Goal: Task Accomplishment & Management: Manage account settings

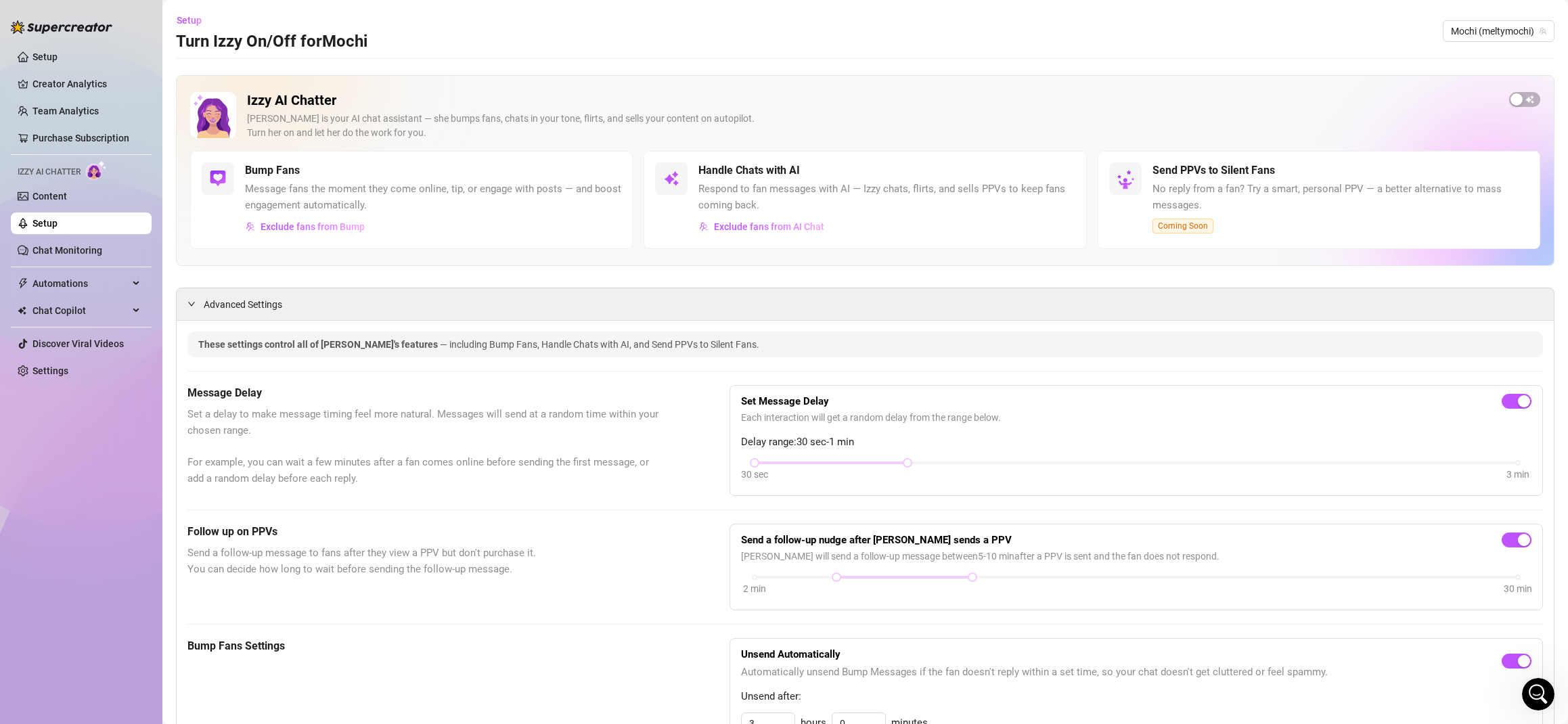
click at [1550, 700] on div "Open Intercom Messenger" at bounding box center [1539, 694] width 45 height 45
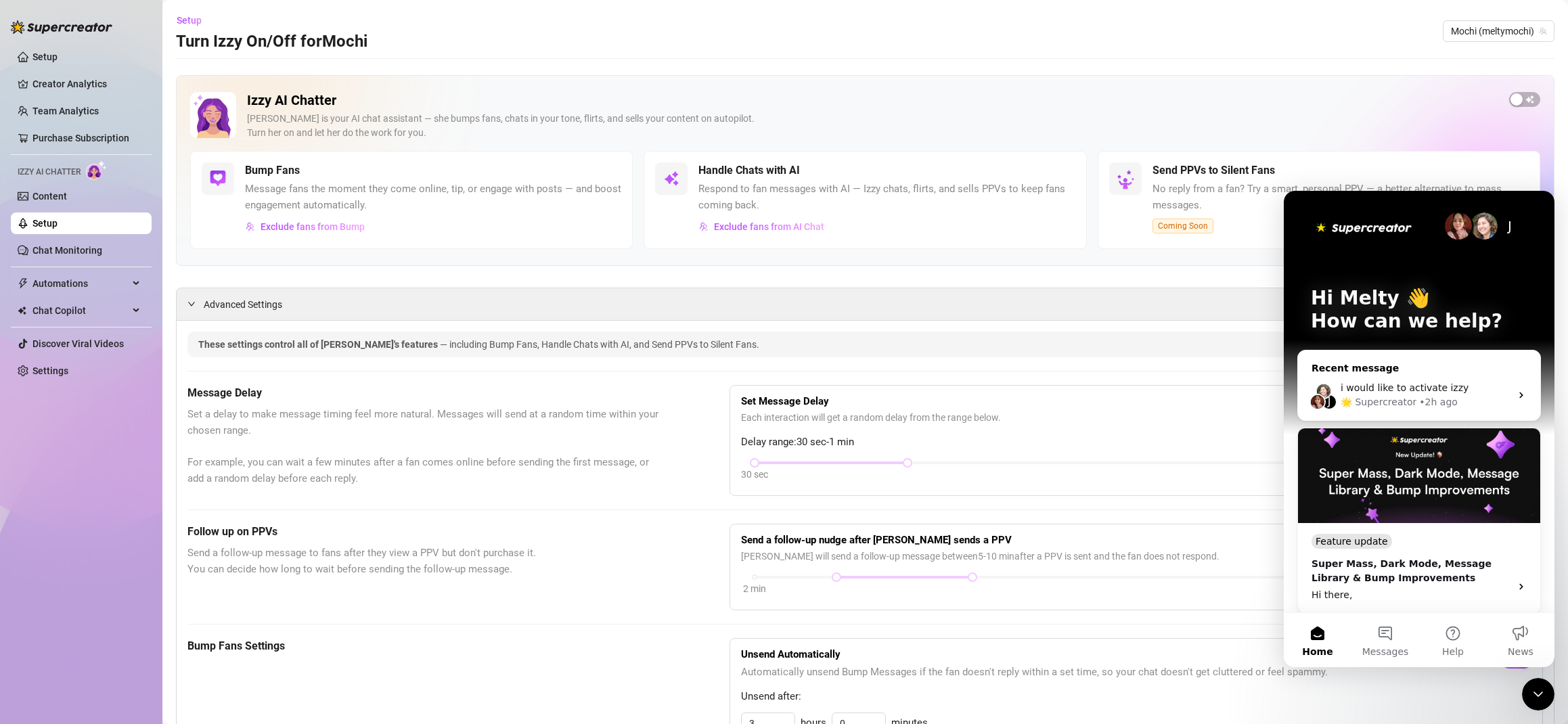
click at [1415, 394] on div "i would like to activate izzy" at bounding box center [1426, 388] width 170 height 14
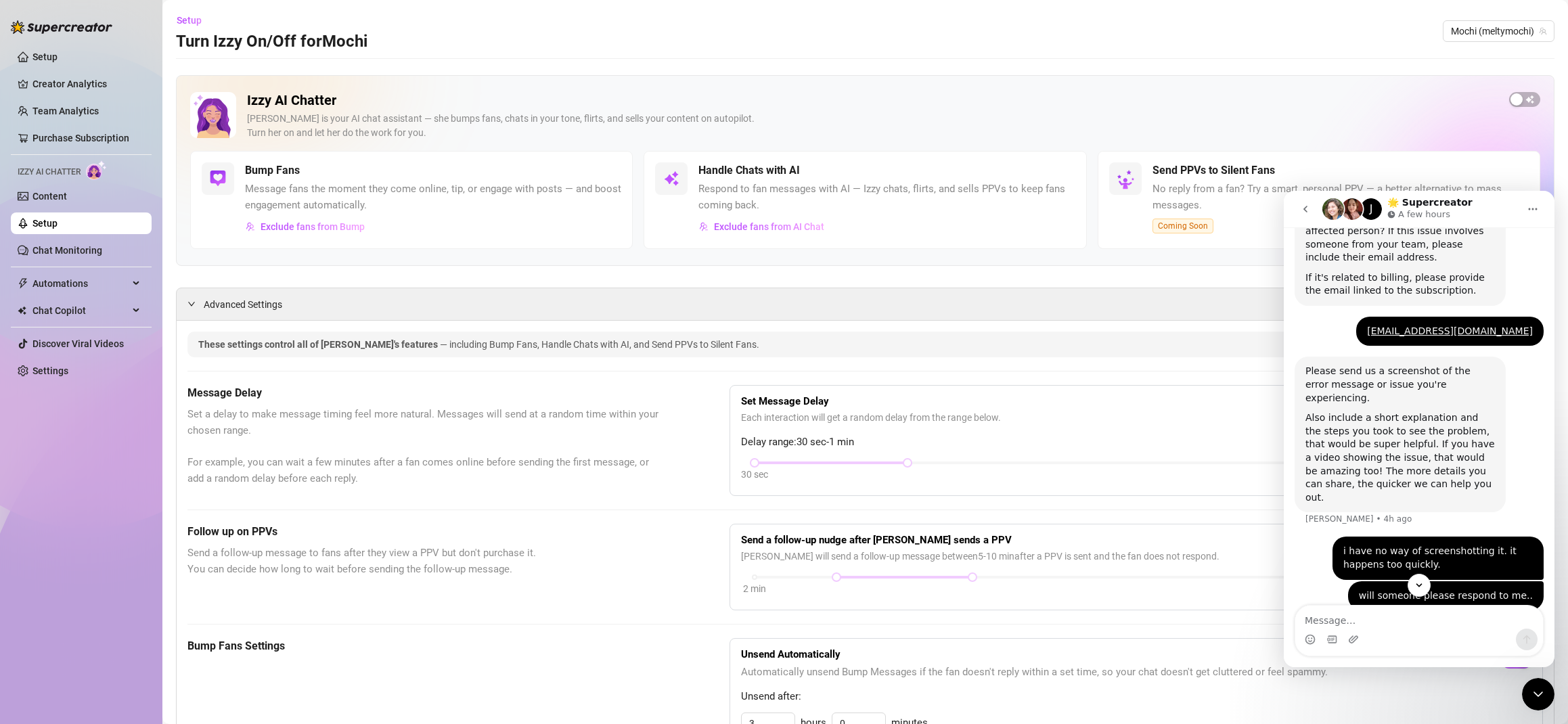
scroll to position [446, 0]
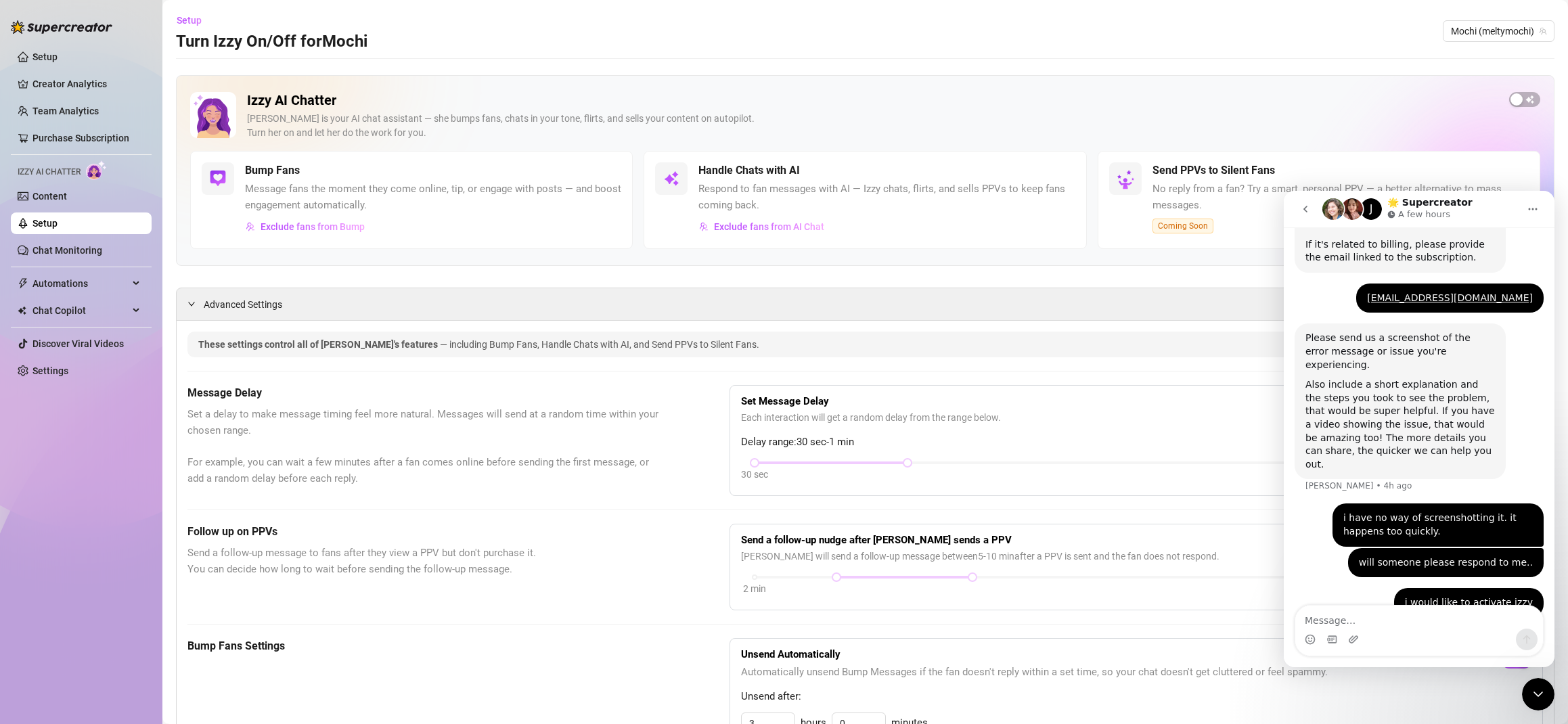
click at [1385, 619] on textarea "Message…" at bounding box center [1419, 617] width 248 height 23
type textarea "hello, looking for help"
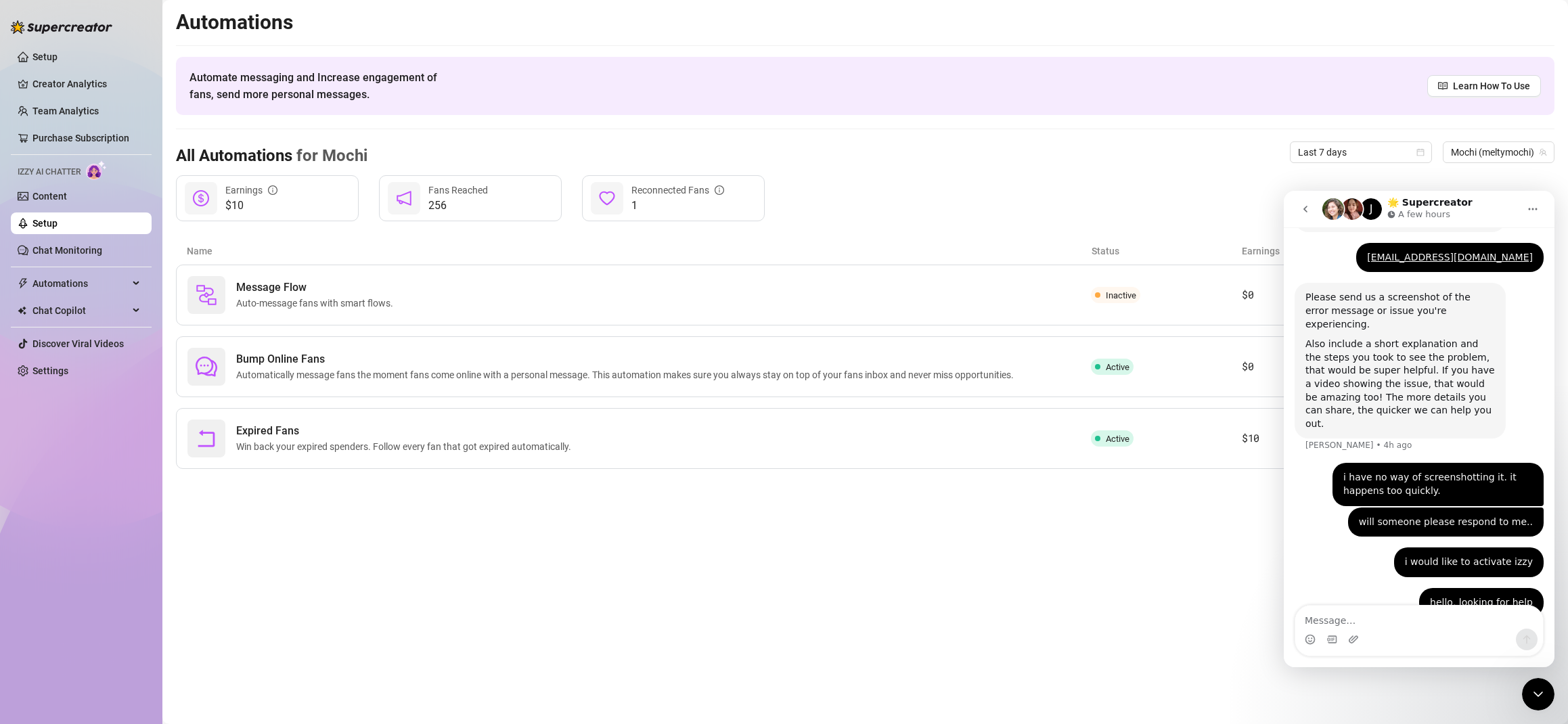
click at [1538, 697] on icon "Close Intercom Messenger" at bounding box center [1538, 694] width 16 height 16
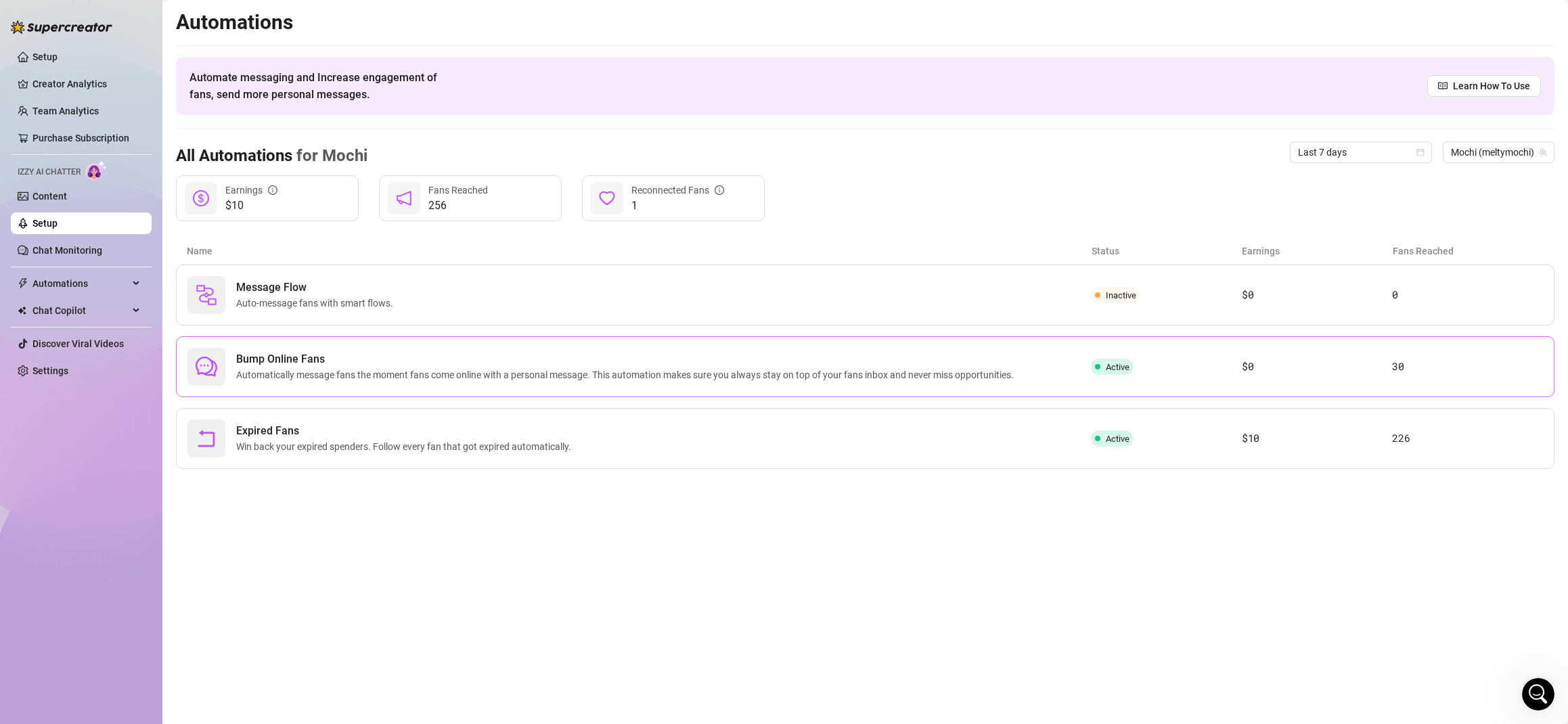
click at [1380, 364] on article "$0" at bounding box center [1318, 367] width 151 height 16
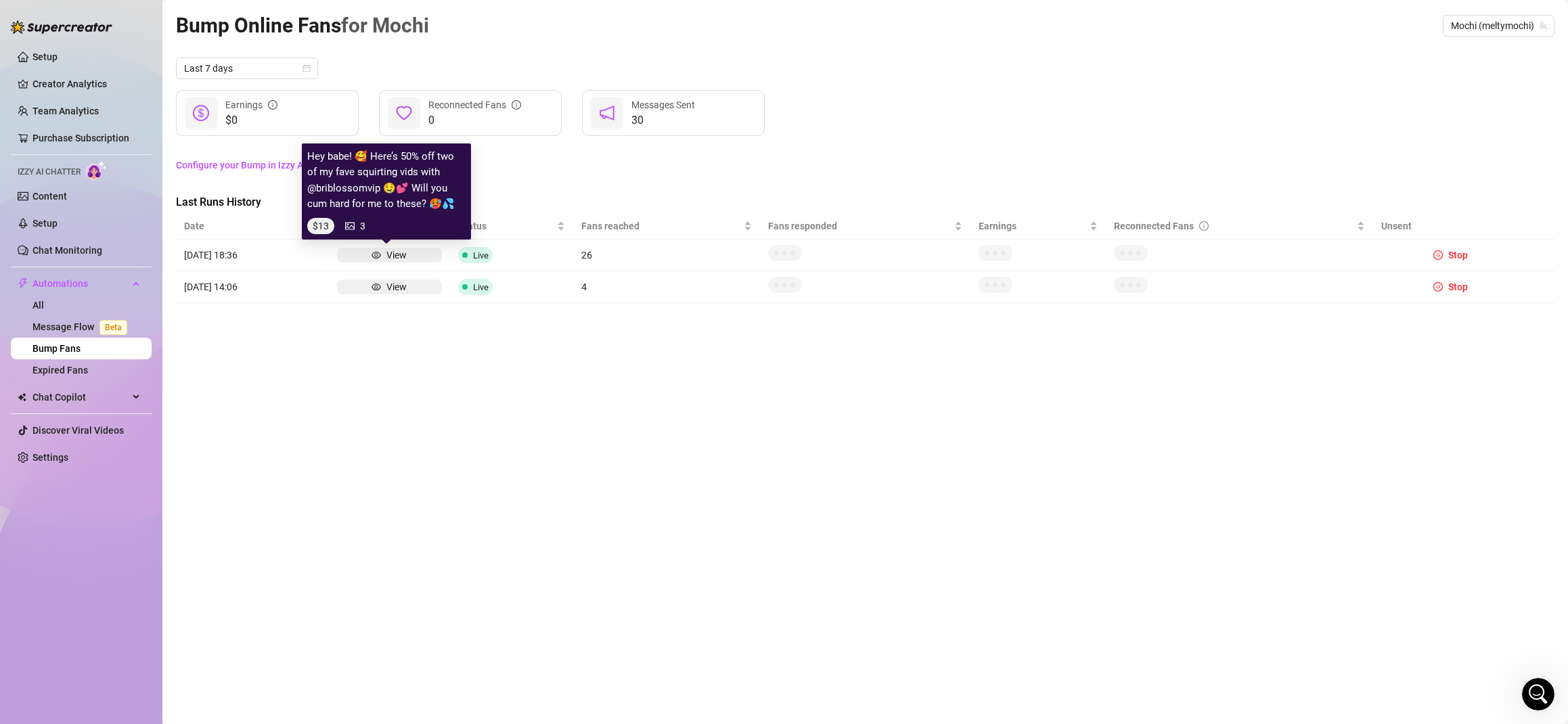
click at [381, 254] on div "View" at bounding box center [389, 255] width 35 height 15
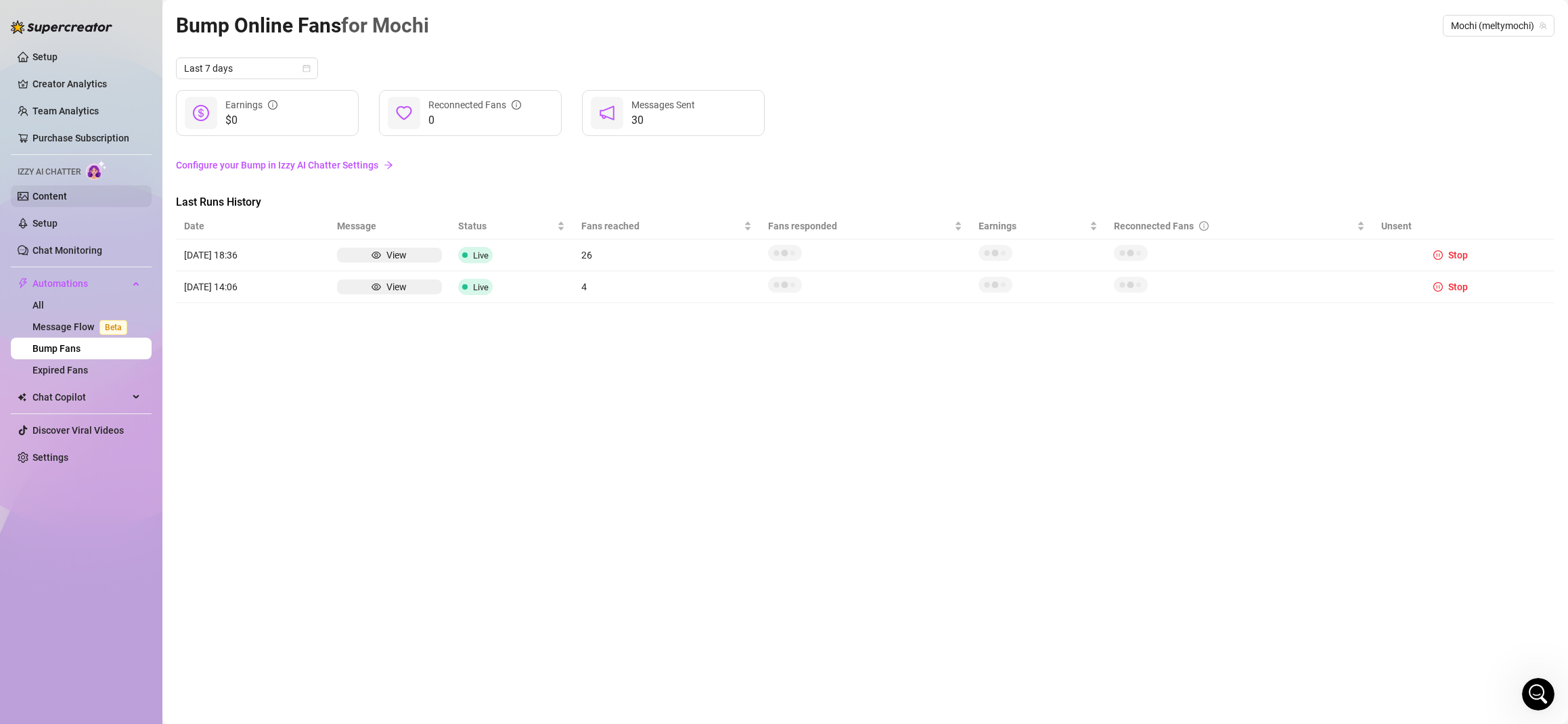
click at [54, 193] on link "Content" at bounding box center [49, 196] width 35 height 10
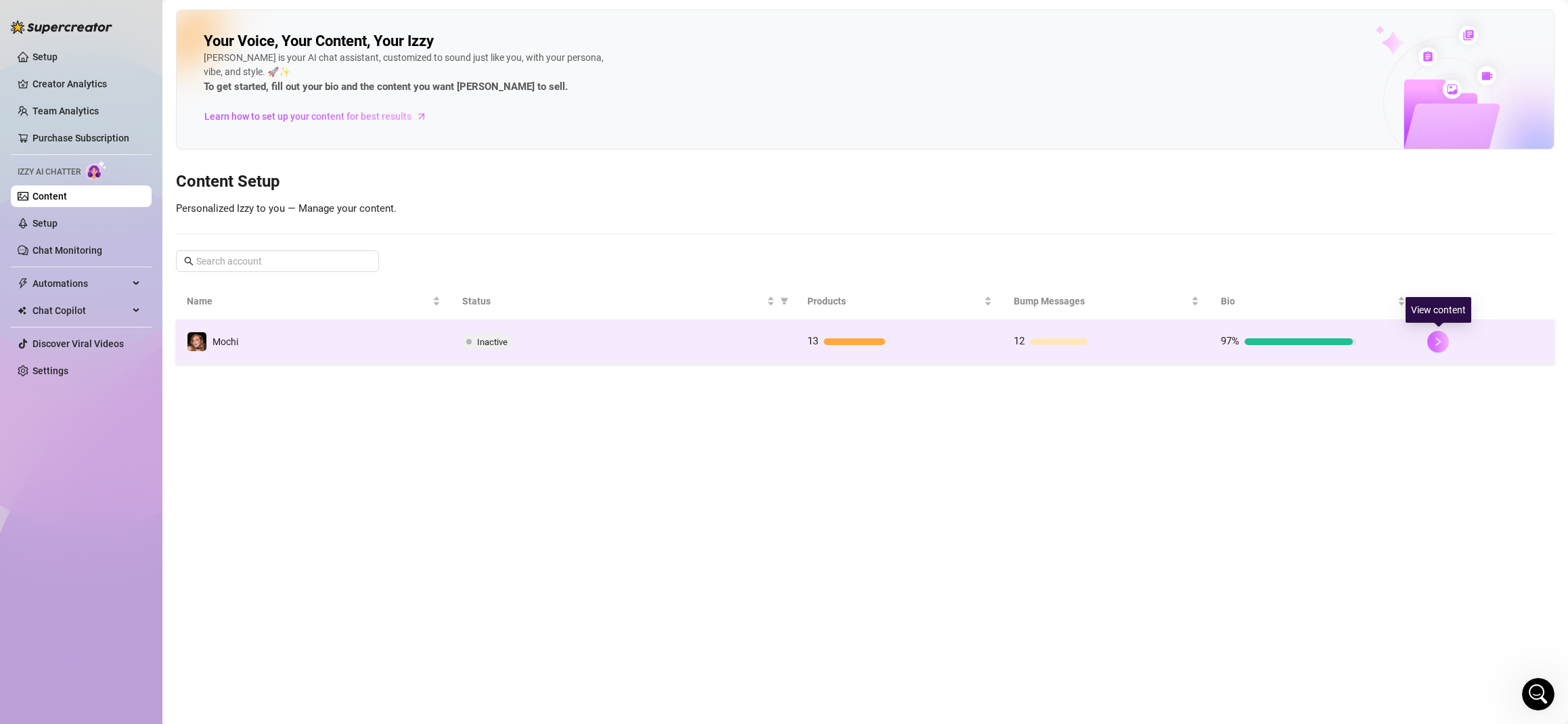
click at [1441, 345] on icon "right" at bounding box center [1439, 342] width 10 height 10
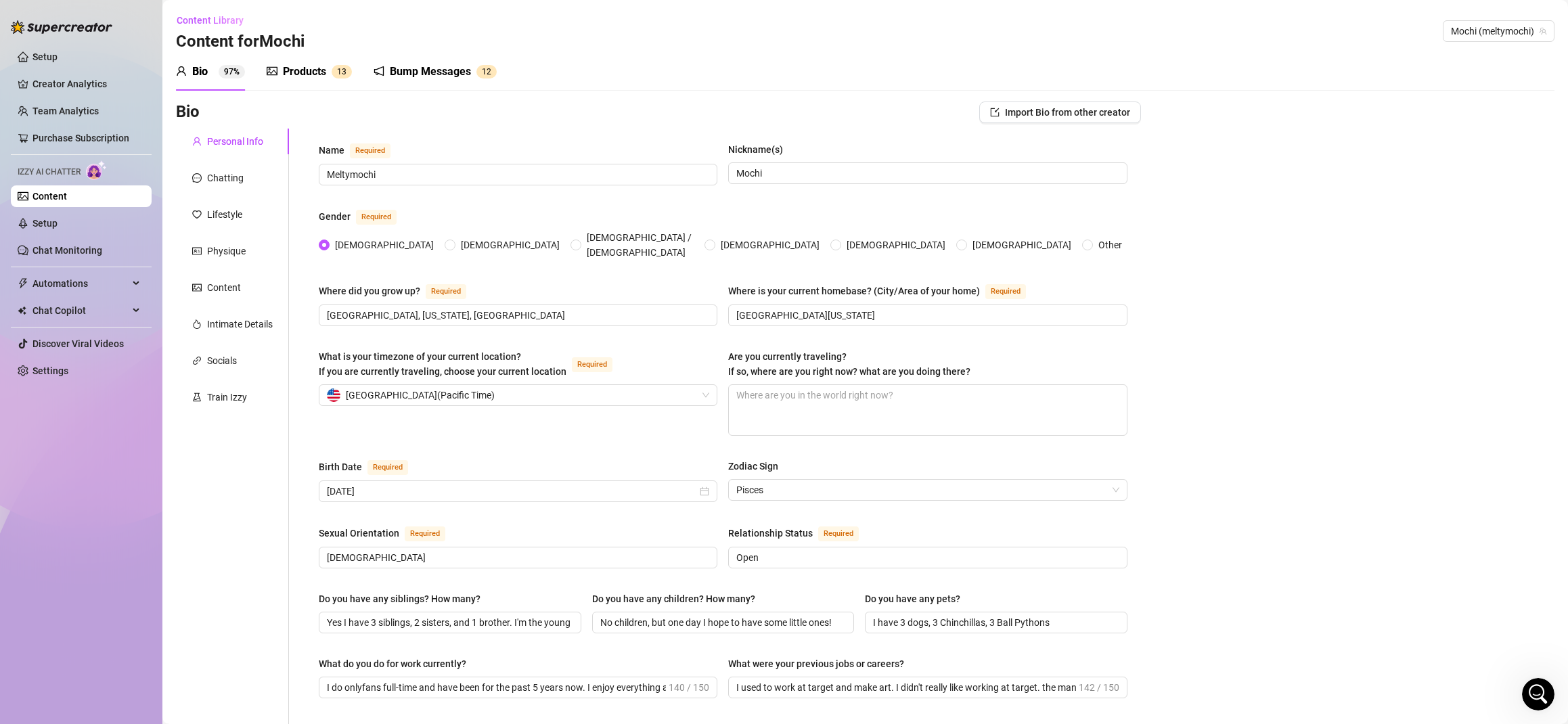
click at [326, 73] on div "Products" at bounding box center [304, 71] width 43 height 16
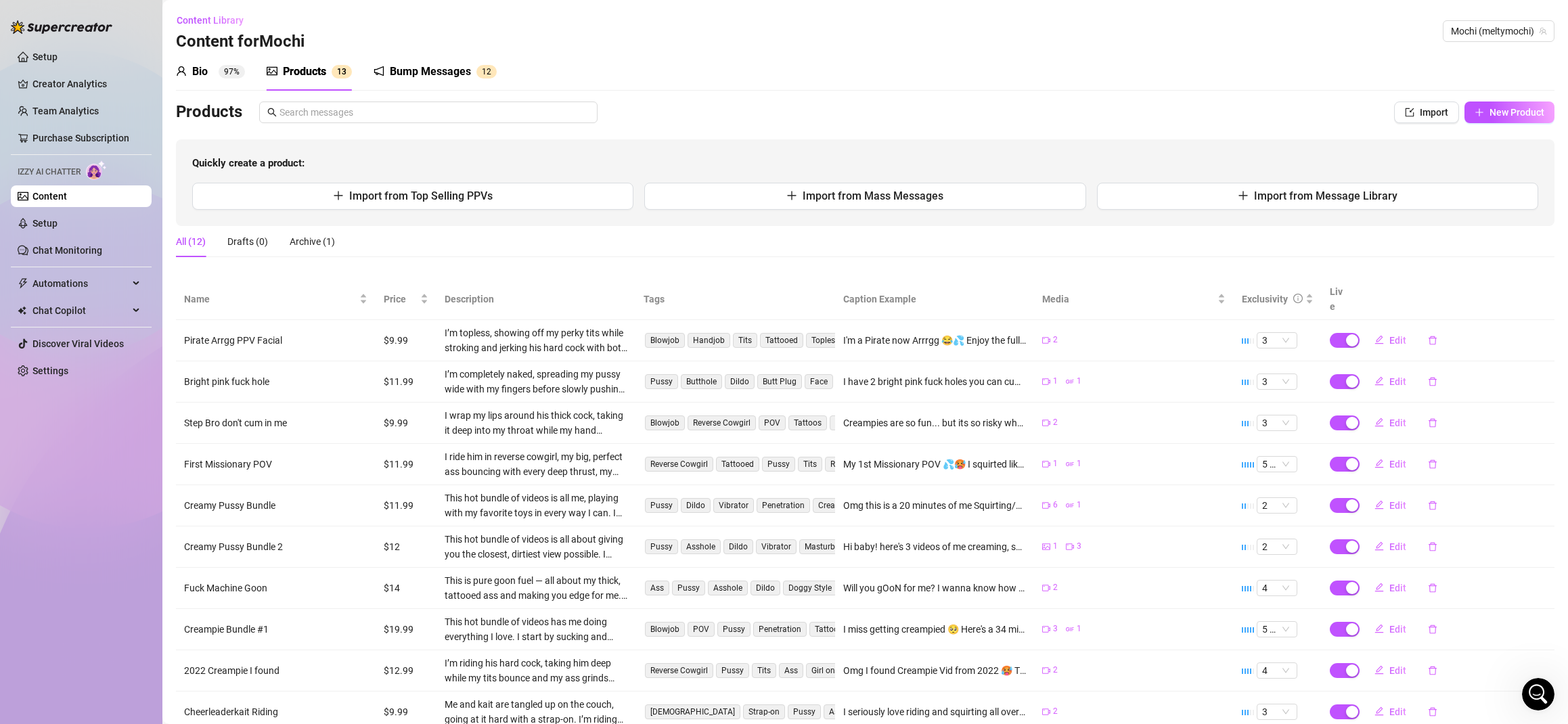
click at [408, 71] on div "Bump Messages" at bounding box center [430, 71] width 81 height 16
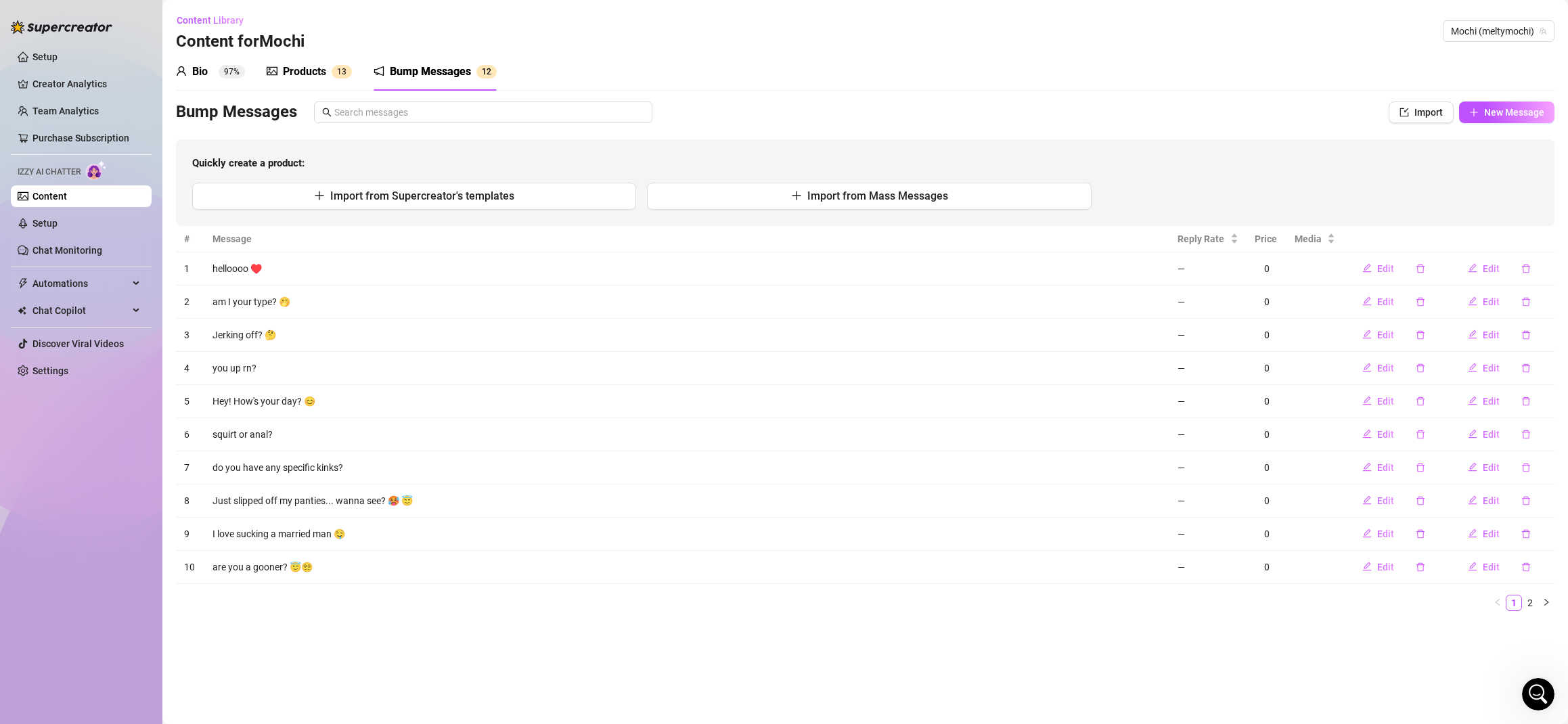
click at [188, 68] on div "Bio 97%" at bounding box center [210, 71] width 69 height 16
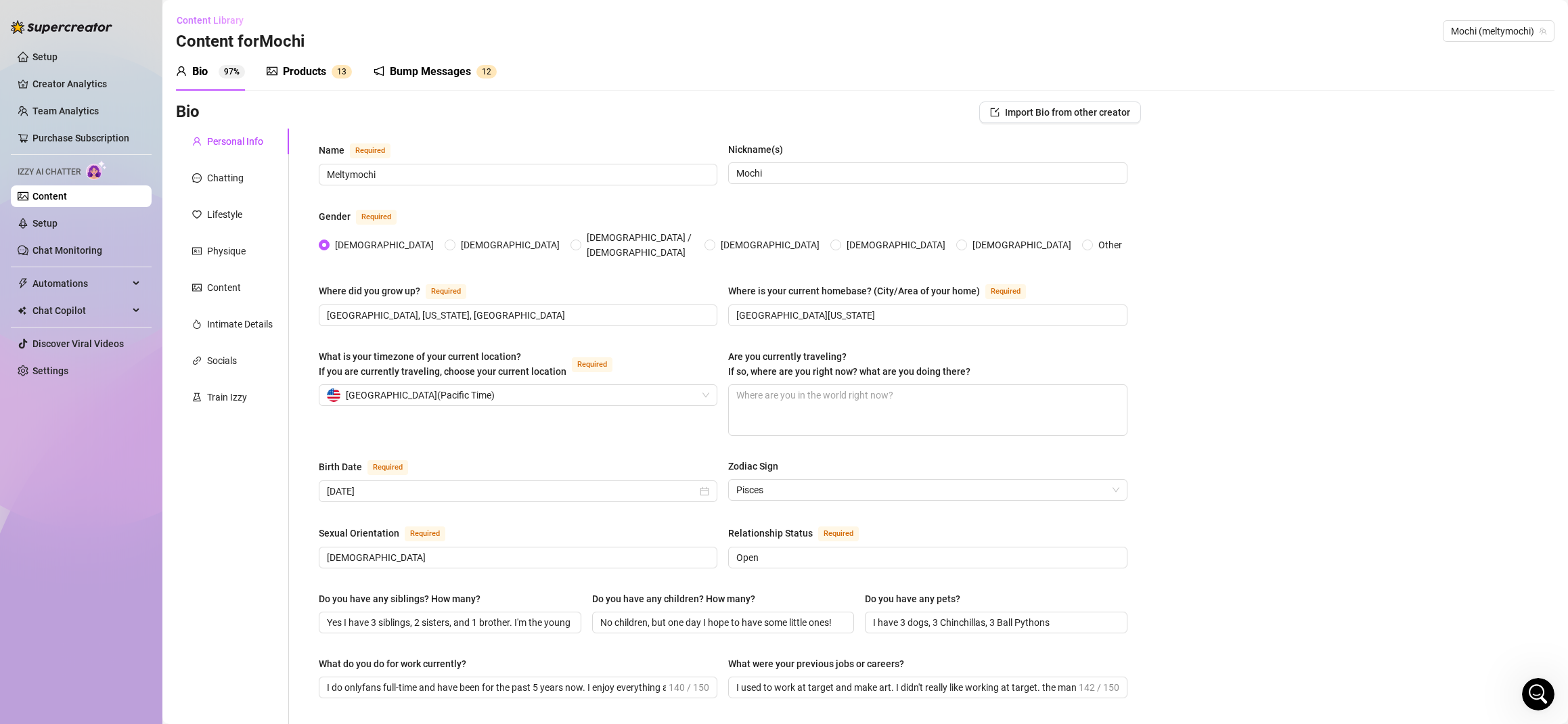
click at [202, 22] on span "Content Library" at bounding box center [210, 20] width 67 height 10
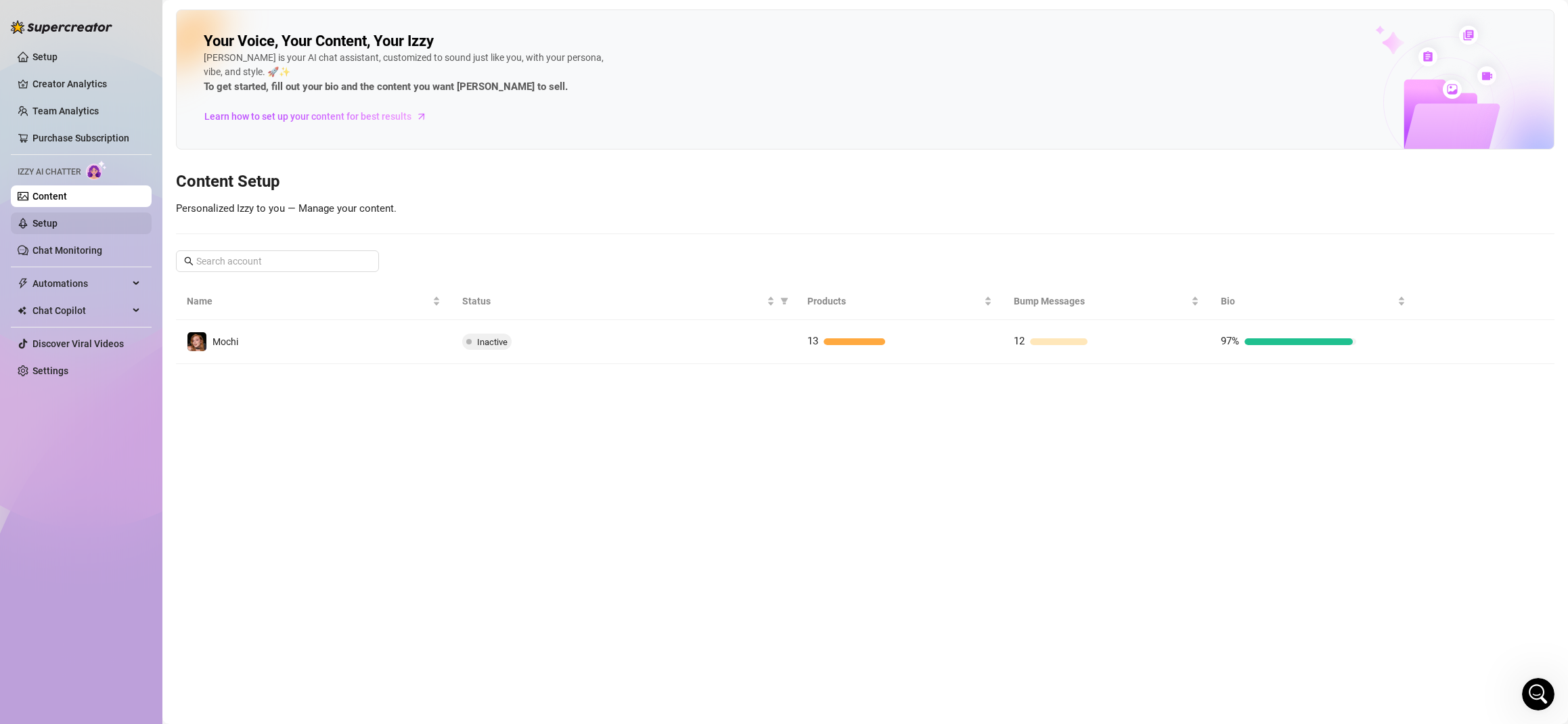
click at [58, 218] on link "Setup" at bounding box center [44, 222] width 25 height 10
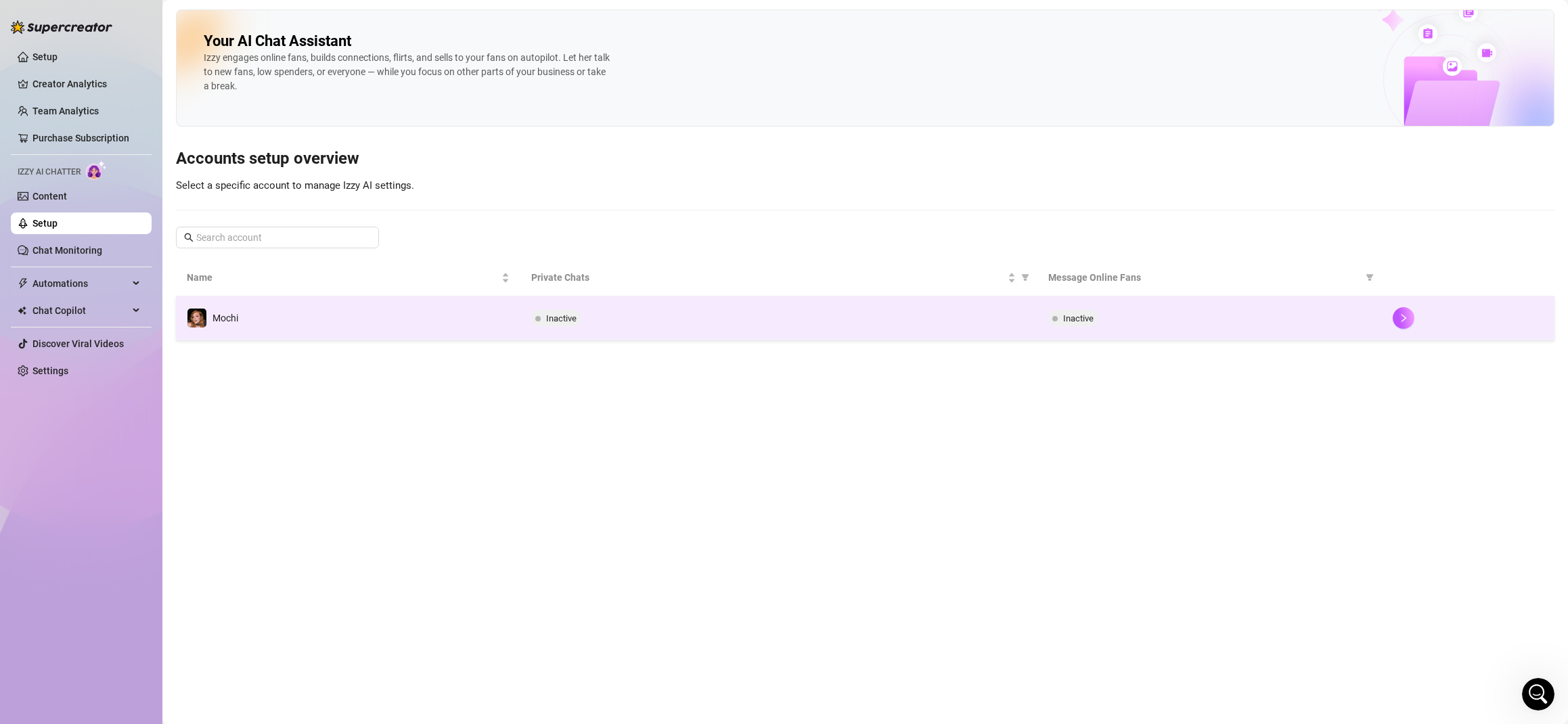
click at [650, 316] on div "Inactive" at bounding box center [779, 318] width 495 height 16
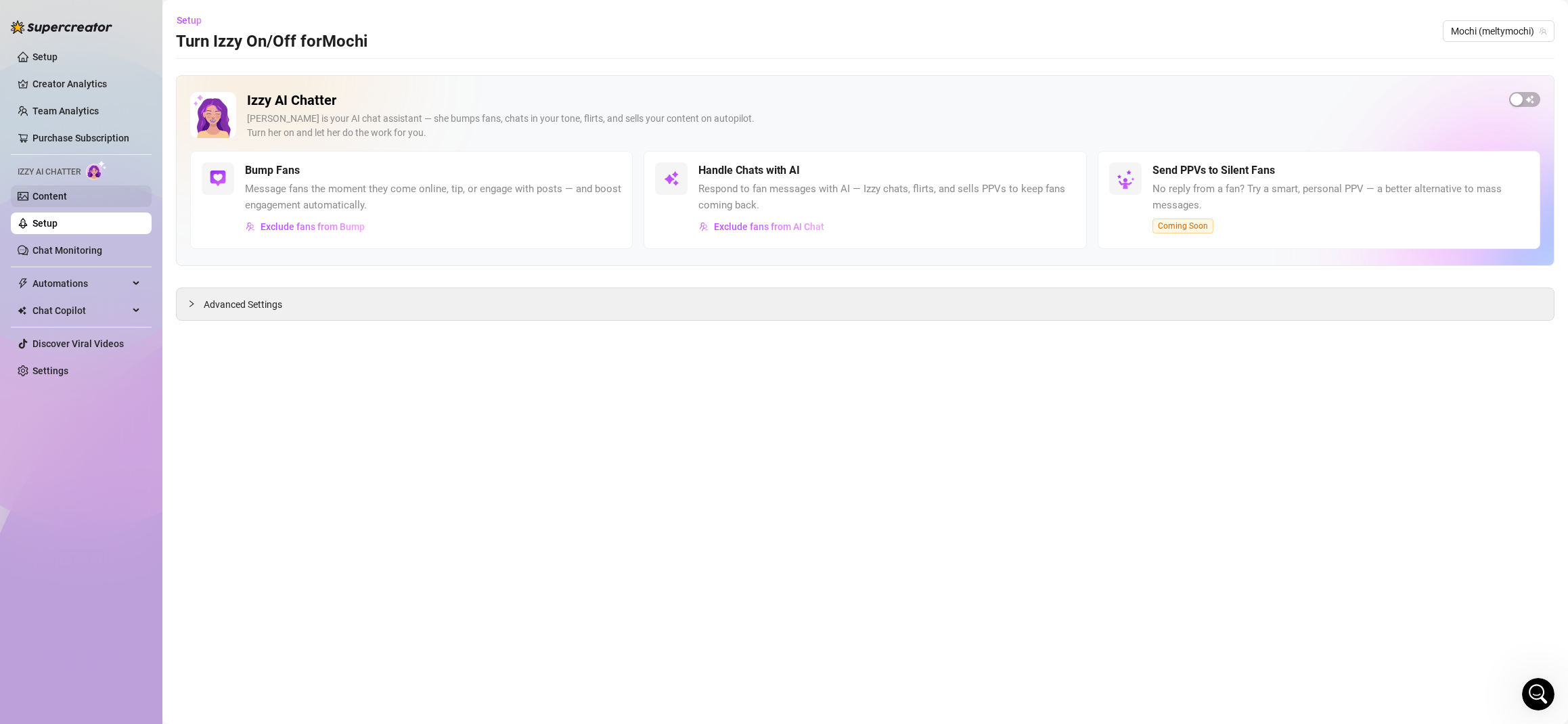
click at [67, 196] on link "Content" at bounding box center [49, 196] width 35 height 10
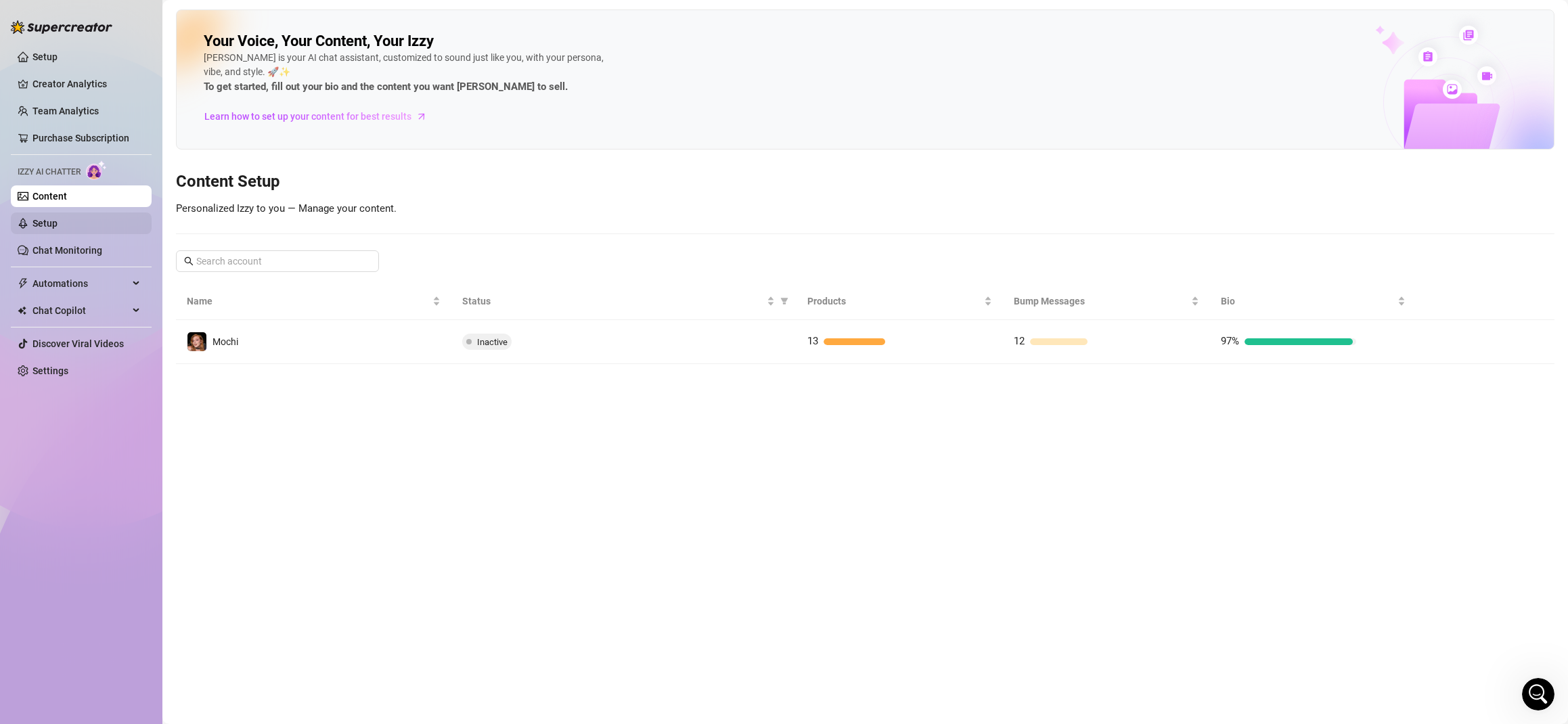
click at [43, 228] on link "Setup" at bounding box center [44, 222] width 25 height 10
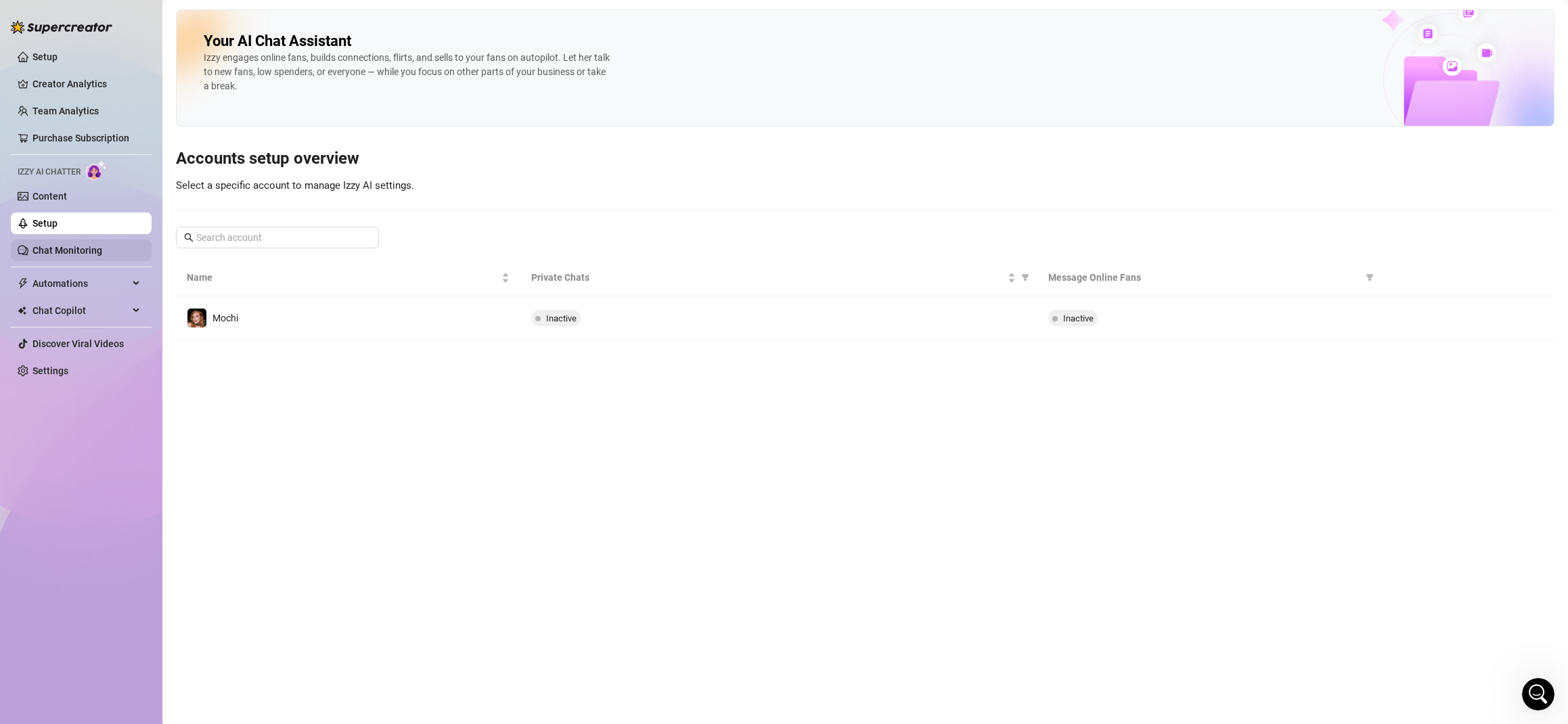
click at [102, 248] on link "Chat Monitoring" at bounding box center [67, 250] width 70 height 10
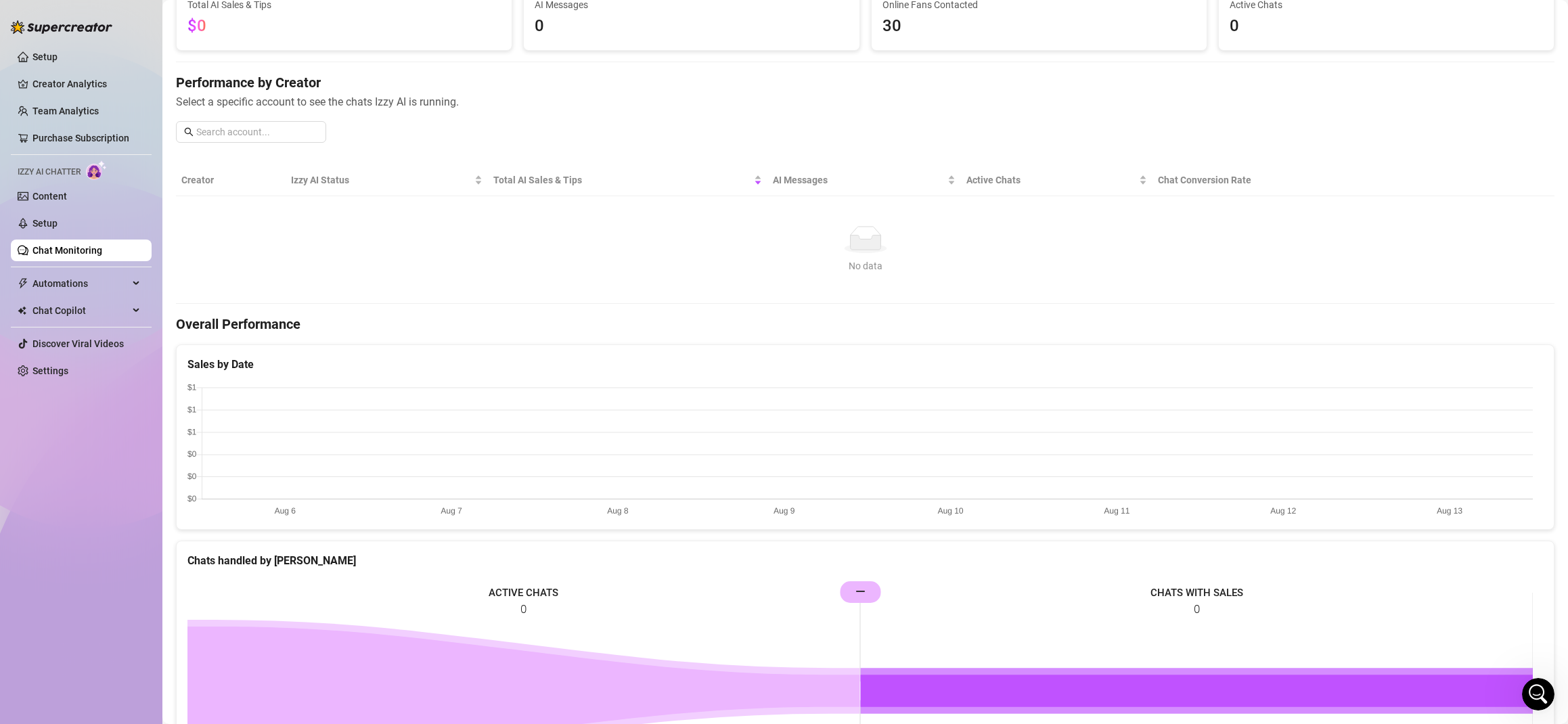
scroll to position [297, 0]
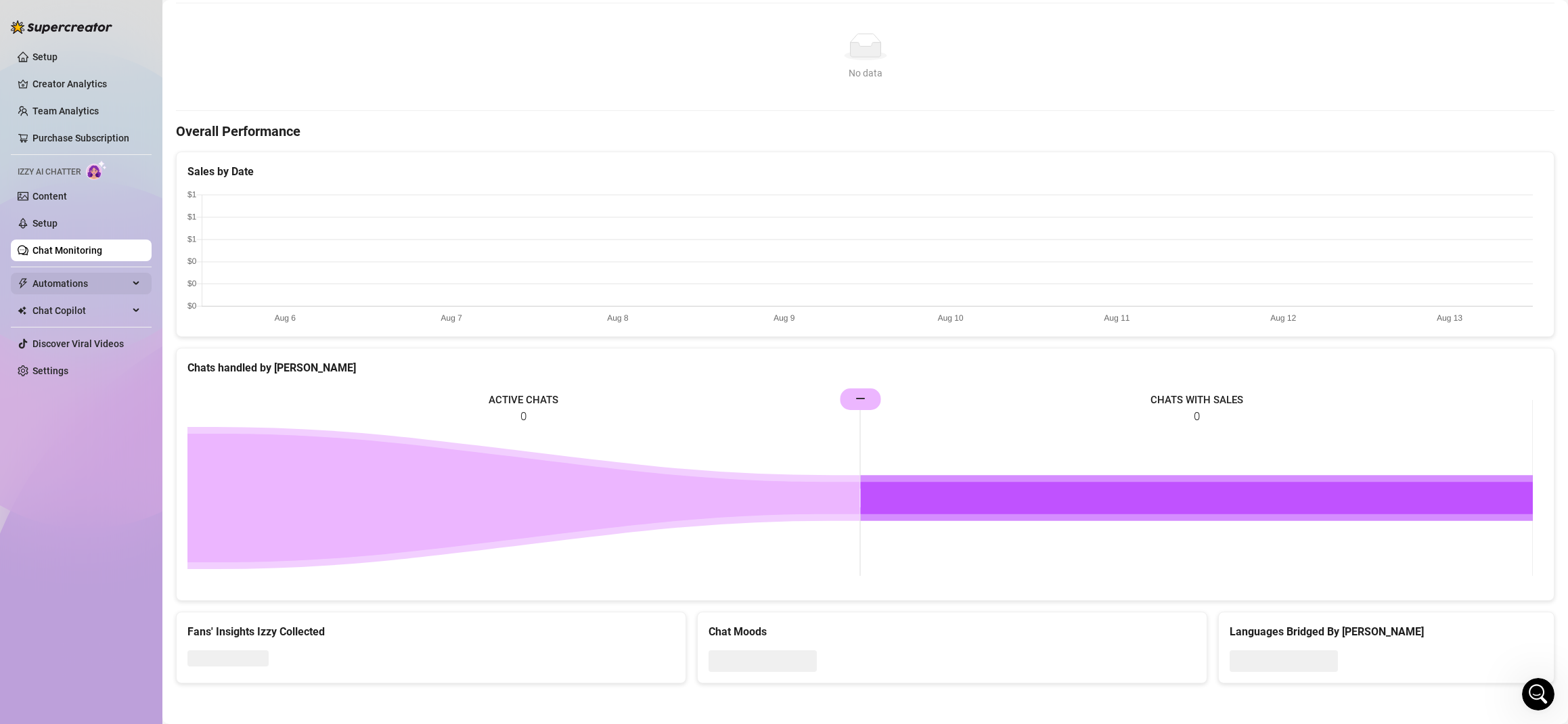
click at [59, 279] on span "Automations" at bounding box center [80, 283] width 96 height 22
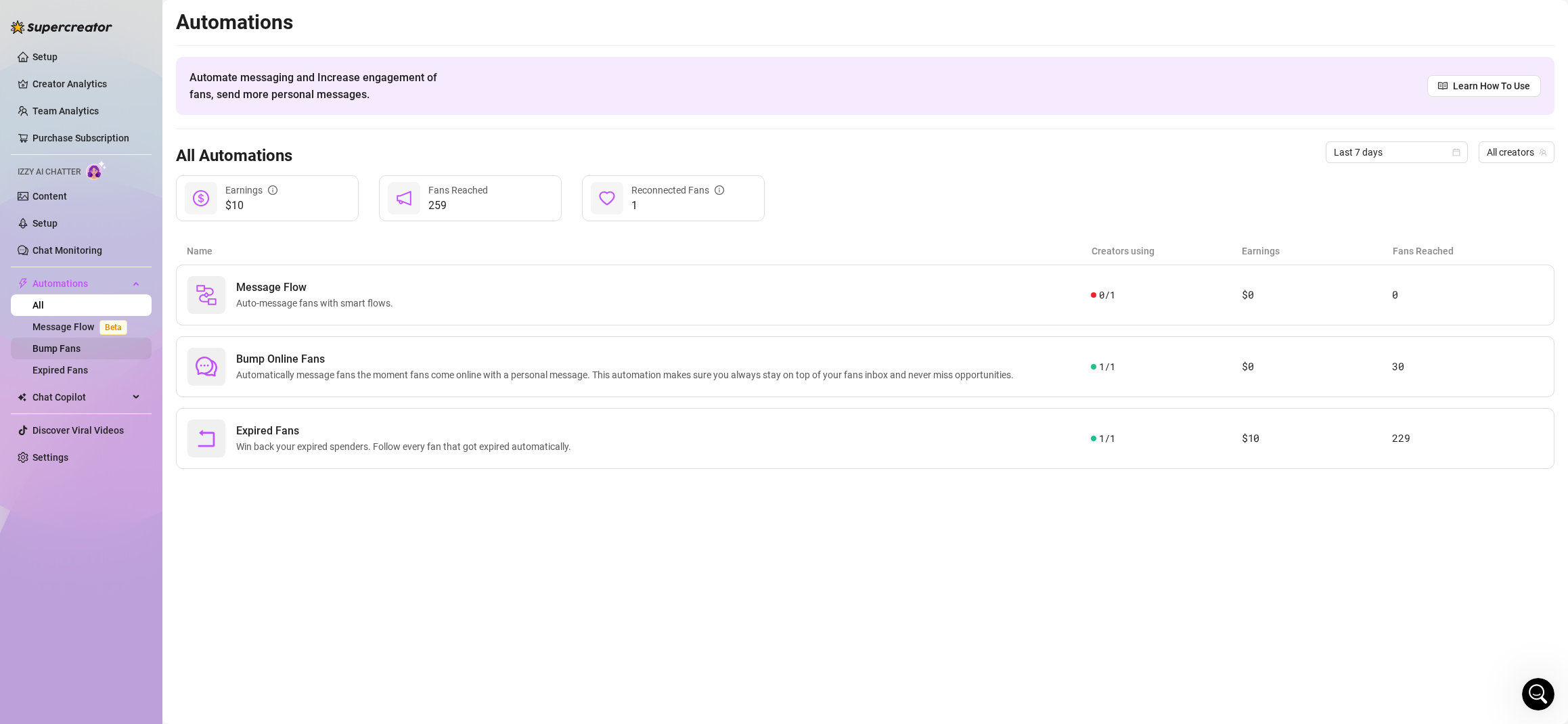
click at [71, 347] on link "Bump Fans" at bounding box center [56, 348] width 48 height 10
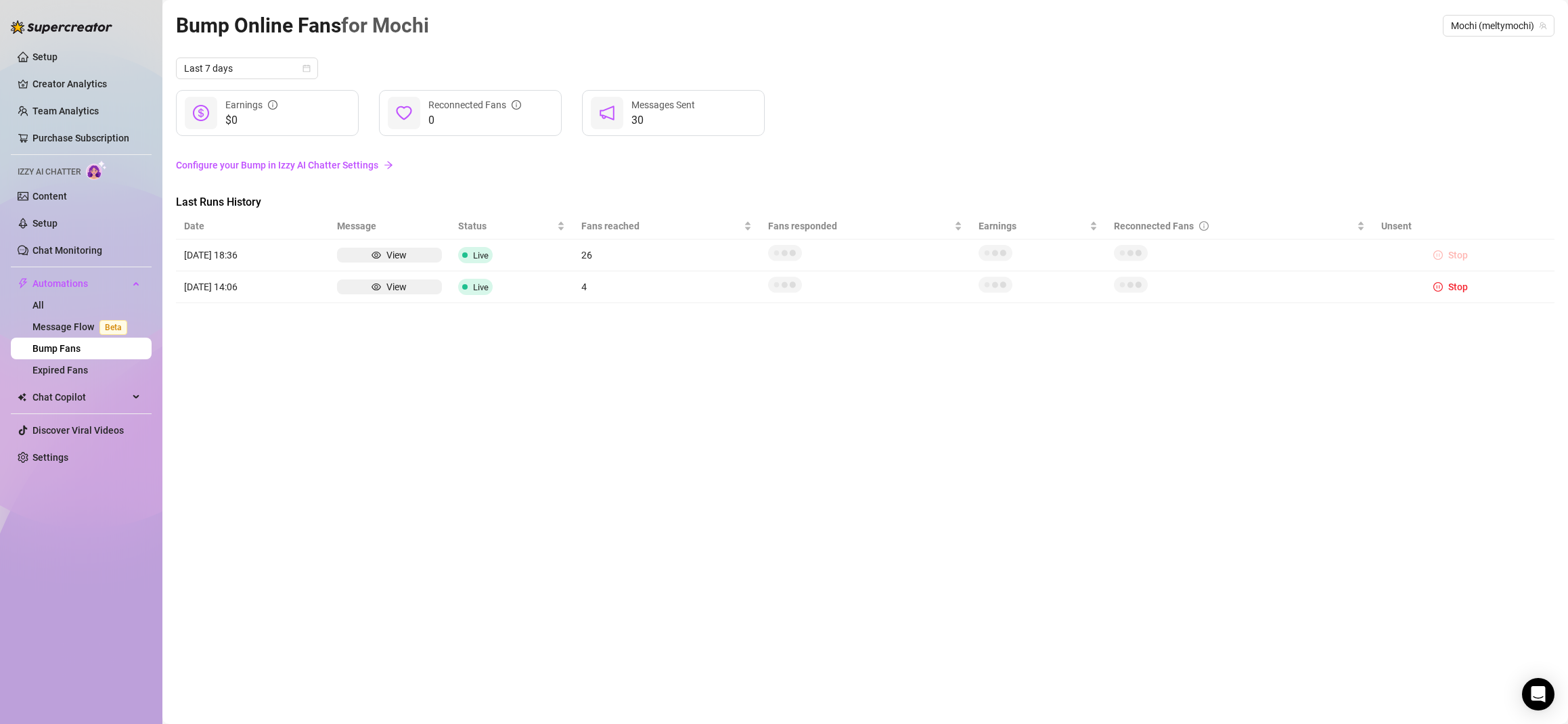
click at [1457, 254] on span "Stop" at bounding box center [1458, 254] width 19 height 10
